Goal: Find specific page/section: Find specific page/section

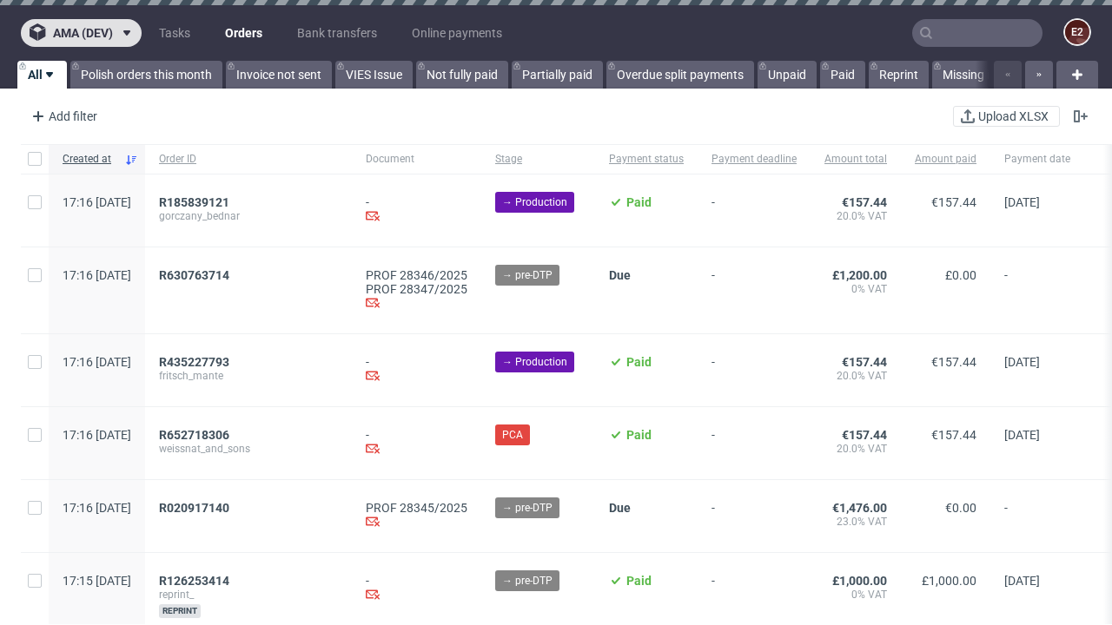
click at [81, 33] on span "ama (dev)" at bounding box center [83, 33] width 60 height 12
